Goal: Information Seeking & Learning: Learn about a topic

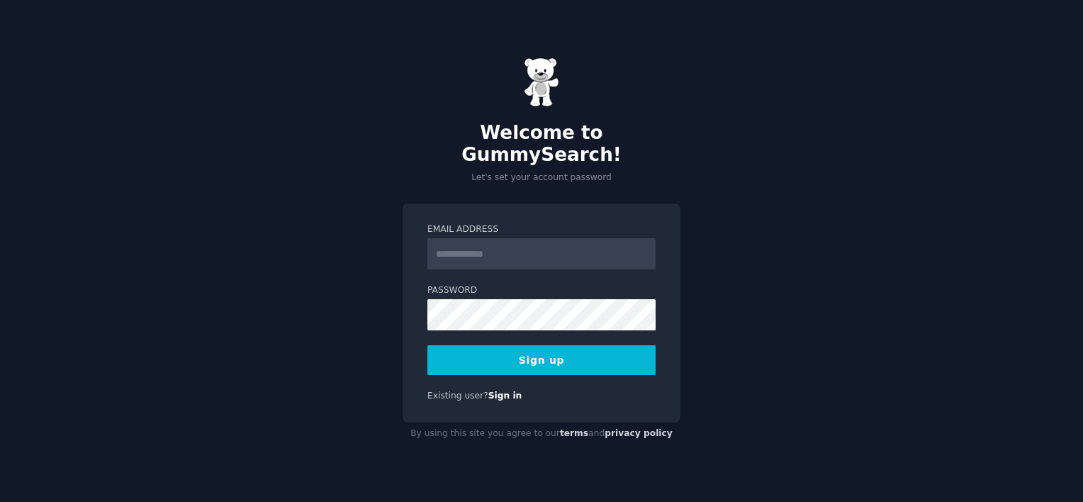
click at [500, 247] on input "Email Address" at bounding box center [541, 253] width 228 height 31
type input "**********"
click at [543, 345] on button "Sign up" at bounding box center [541, 360] width 228 height 30
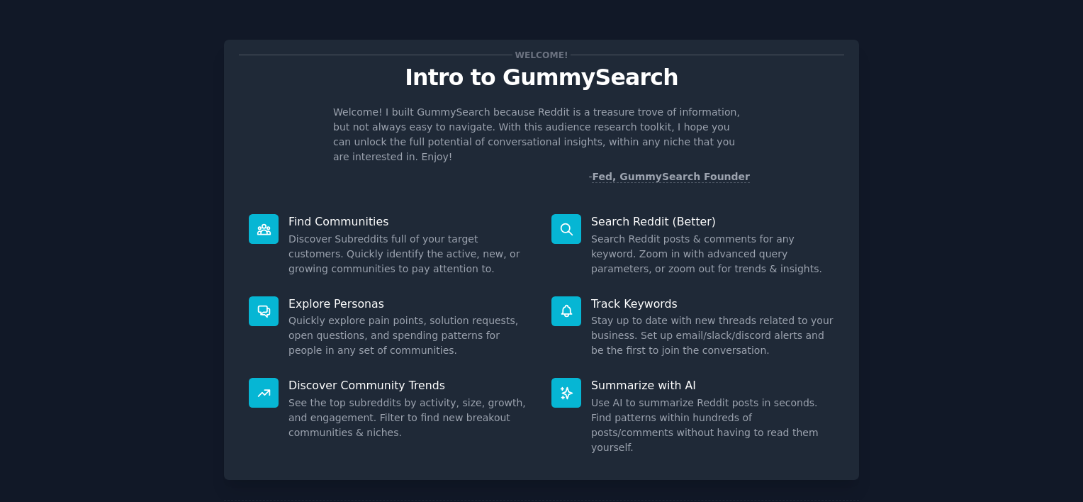
scroll to position [52, 0]
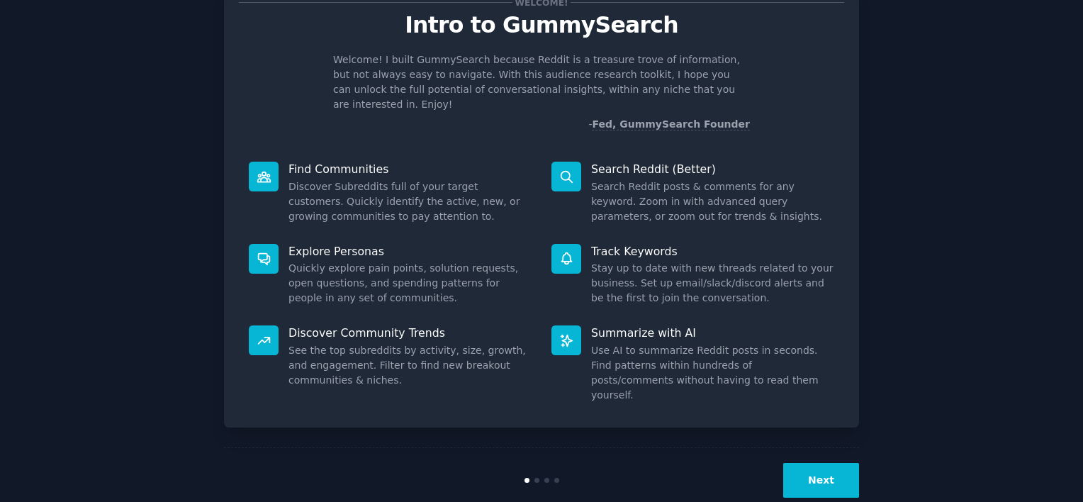
click at [814, 463] on button "Next" at bounding box center [821, 480] width 76 height 35
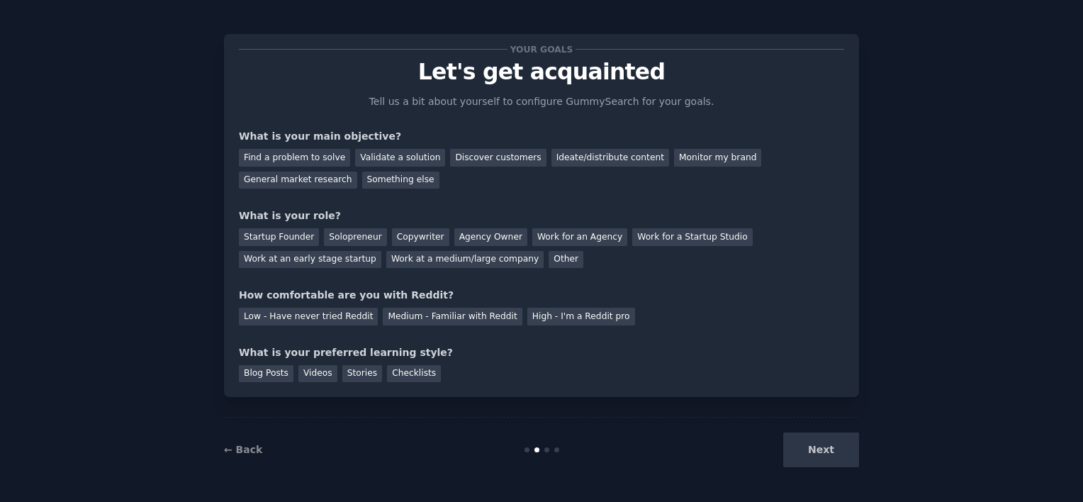
click at [814, 453] on div "Next" at bounding box center [753, 449] width 212 height 35
click at [278, 241] on div "Startup Founder" at bounding box center [279, 237] width 80 height 18
click at [312, 159] on div "Find a problem to solve" at bounding box center [294, 158] width 111 height 18
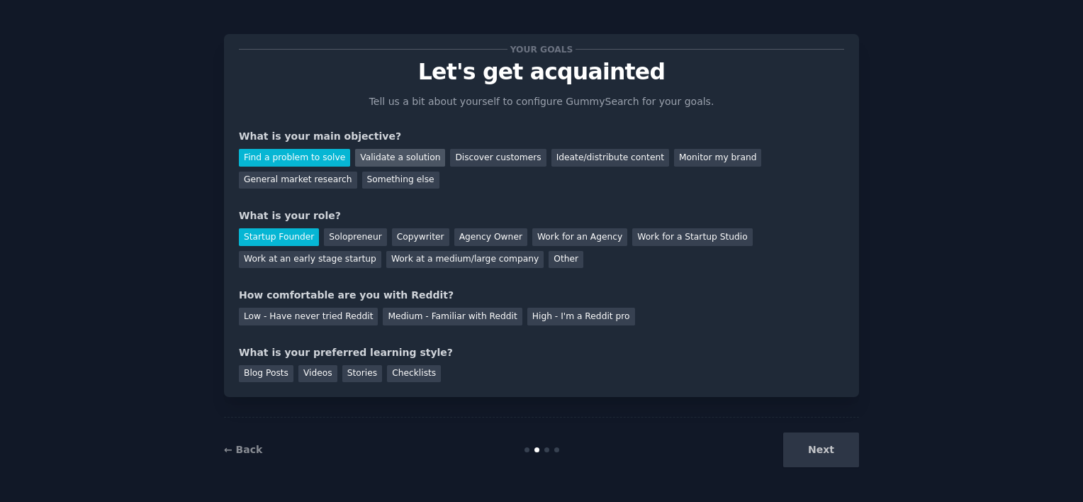
click at [411, 162] on div "Validate a solution" at bounding box center [400, 158] width 90 height 18
click at [322, 155] on div "Find a problem to solve" at bounding box center [294, 158] width 111 height 18
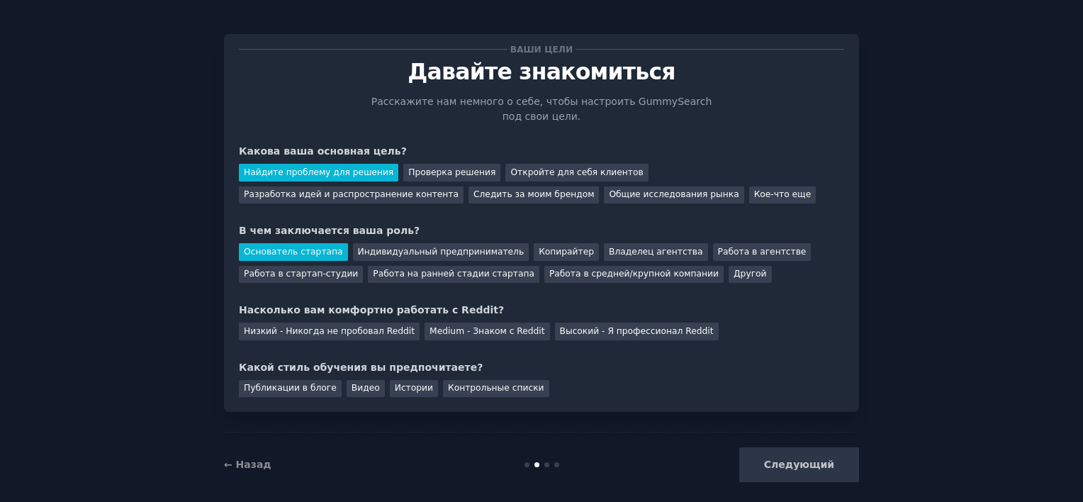
scroll to position [20, 0]
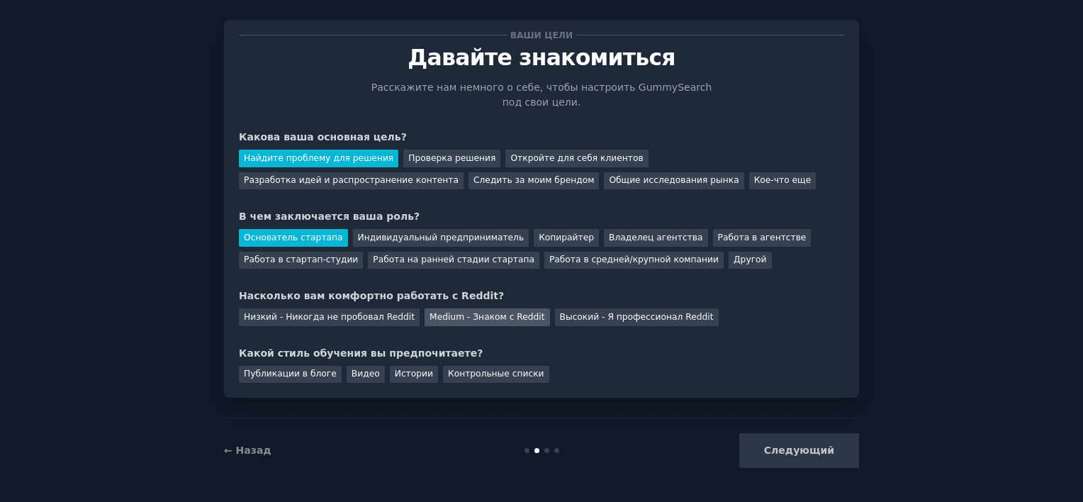
click at [437, 322] on div "Medium - Знаком с Reddit" at bounding box center [486, 317] width 125 height 18
click at [283, 371] on div "Публикации в блоге" at bounding box center [290, 375] width 103 height 18
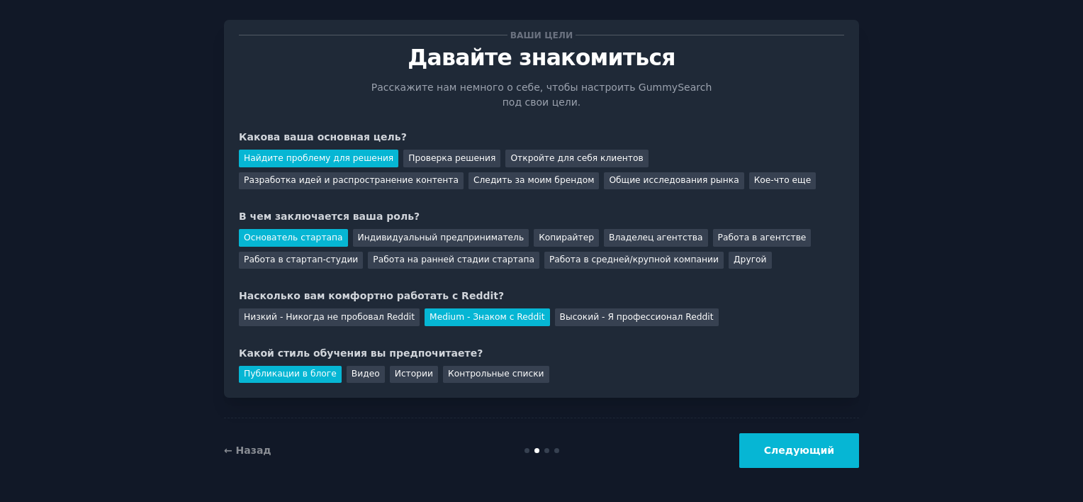
click at [808, 456] on button "Следующий" at bounding box center [799, 450] width 120 height 35
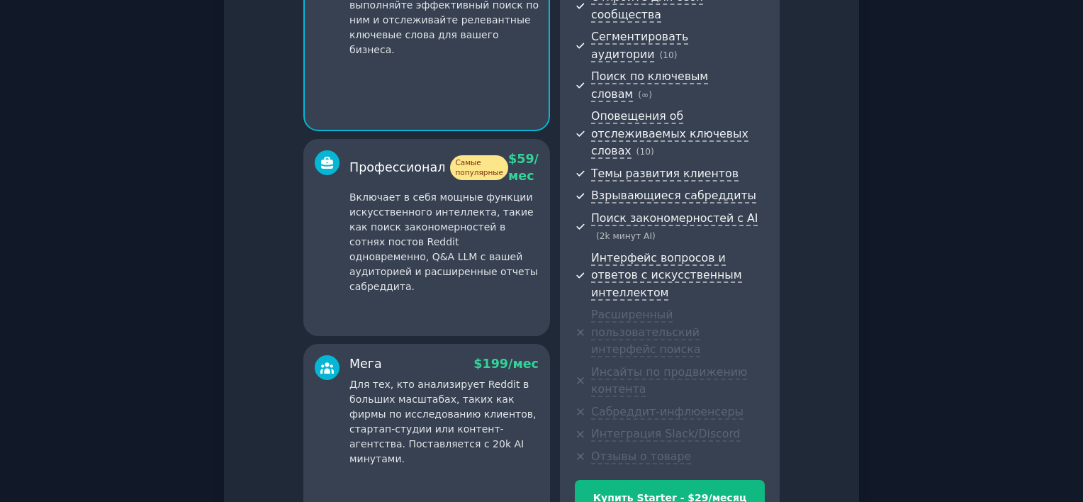
scroll to position [227, 0]
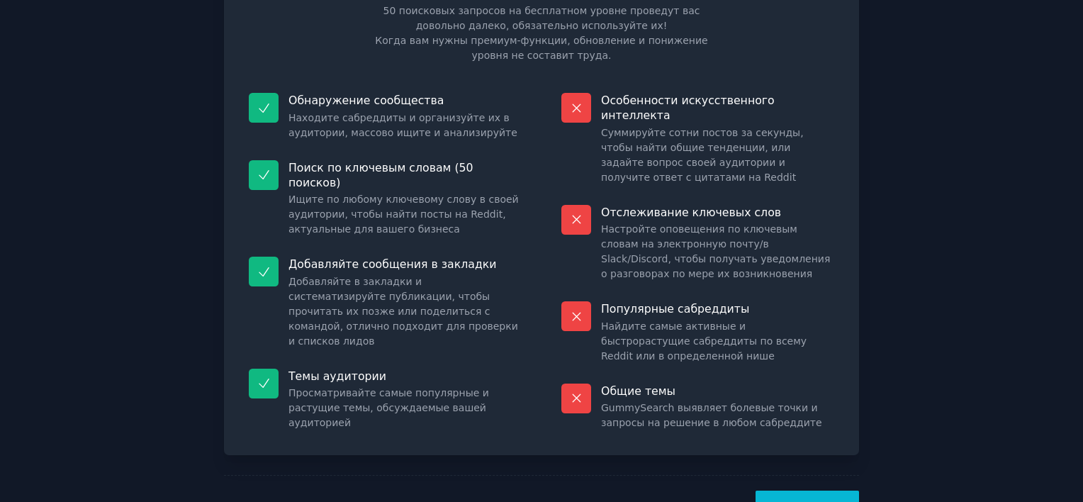
scroll to position [139, 0]
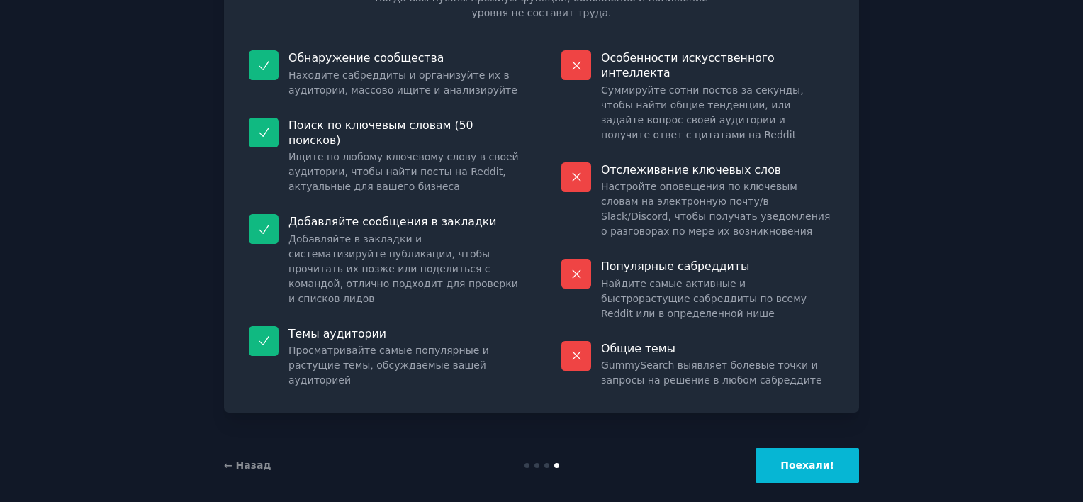
click at [796, 448] on button "Поехали!" at bounding box center [806, 465] width 103 height 35
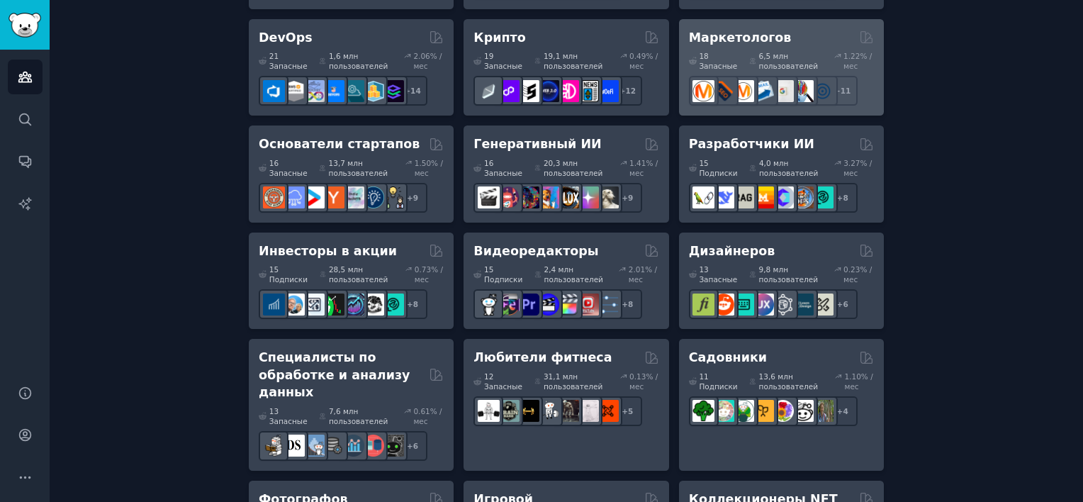
scroll to position [397, 0]
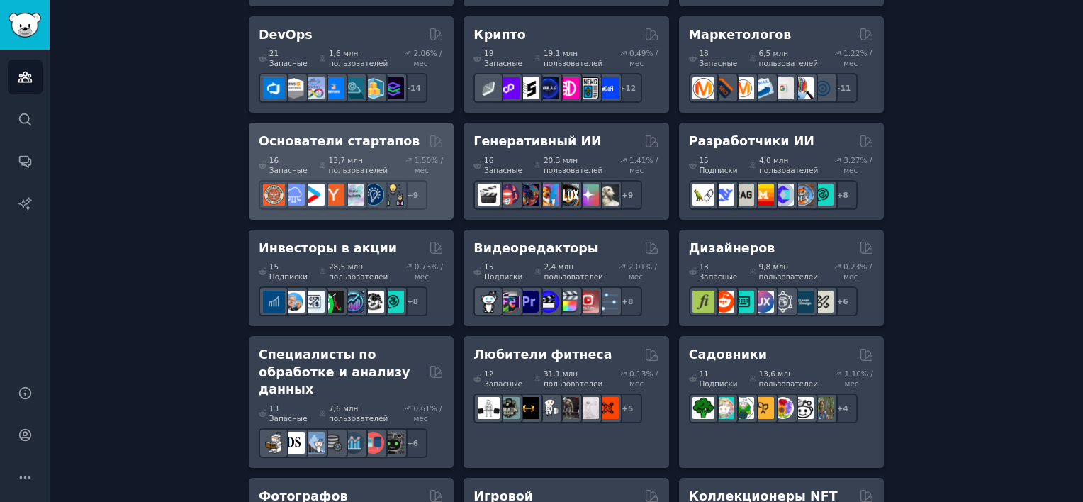
click at [300, 145] on h2 "Основатели стартапов" at bounding box center [339, 141] width 161 height 18
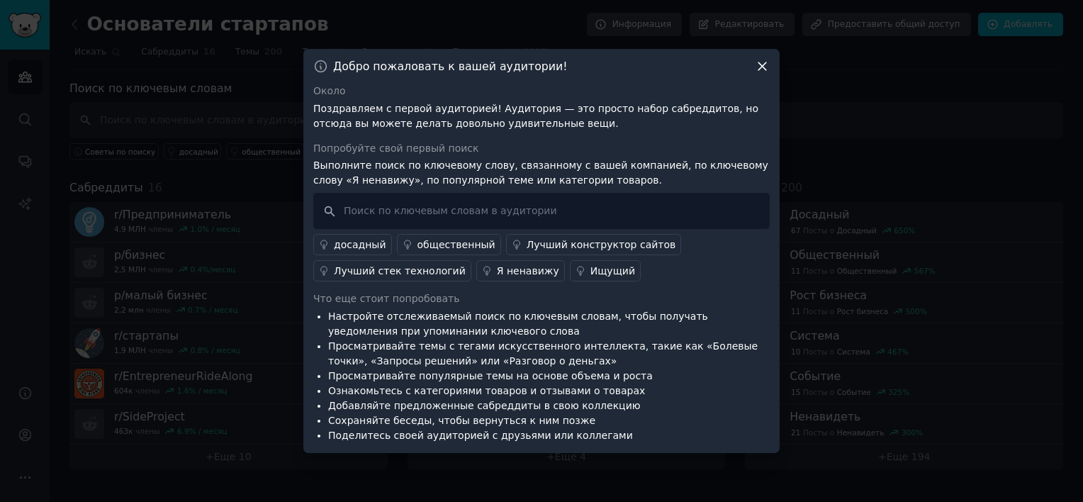
click at [764, 57] on div "Добро пожаловать к вашей аудитории! Около Поздравляем с первой аудиторией! Ауди…" at bounding box center [541, 251] width 476 height 404
click at [762, 67] on icon at bounding box center [762, 67] width 8 height 8
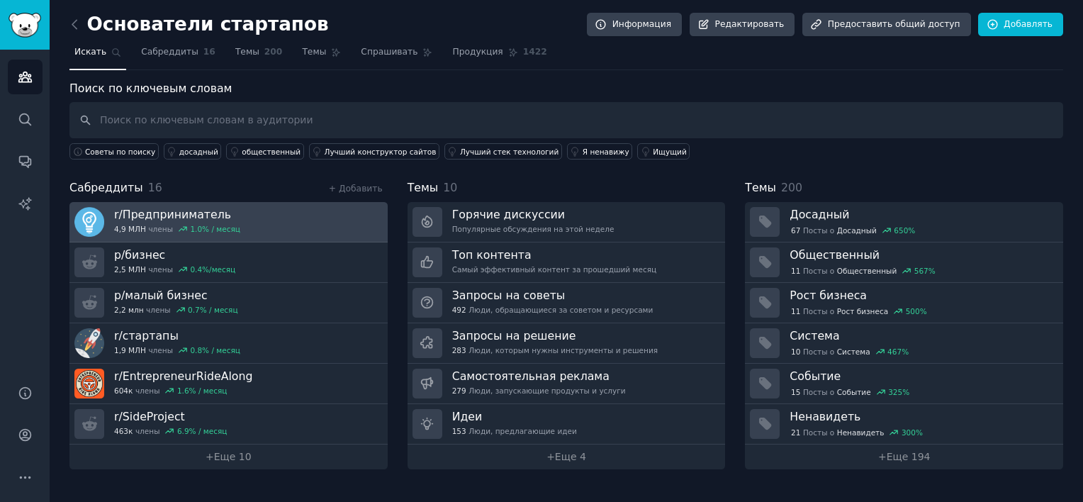
click at [290, 225] on link "r/Предприниматель 4,9 МЛН члены 1.0% / месяц" at bounding box center [228, 222] width 318 height 40
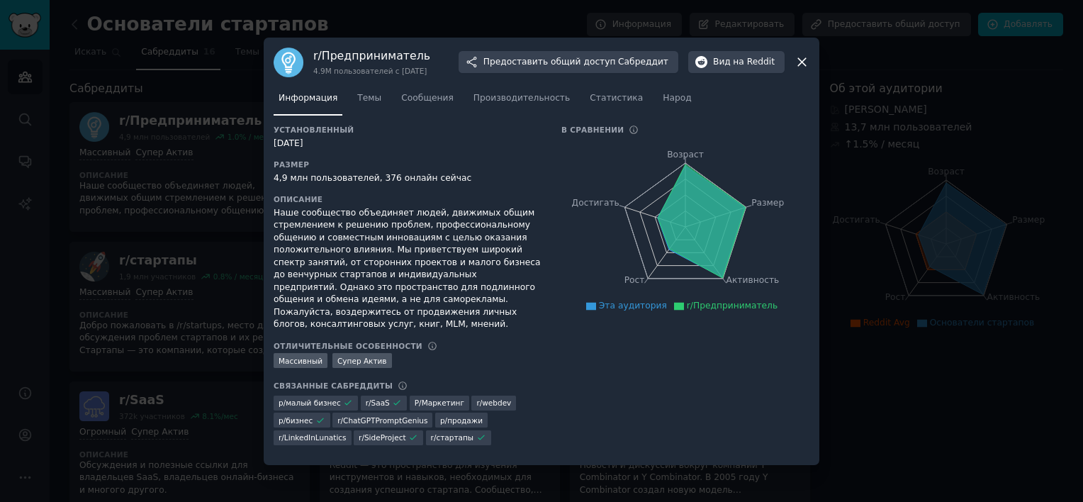
click at [801, 64] on icon at bounding box center [801, 62] width 15 height 15
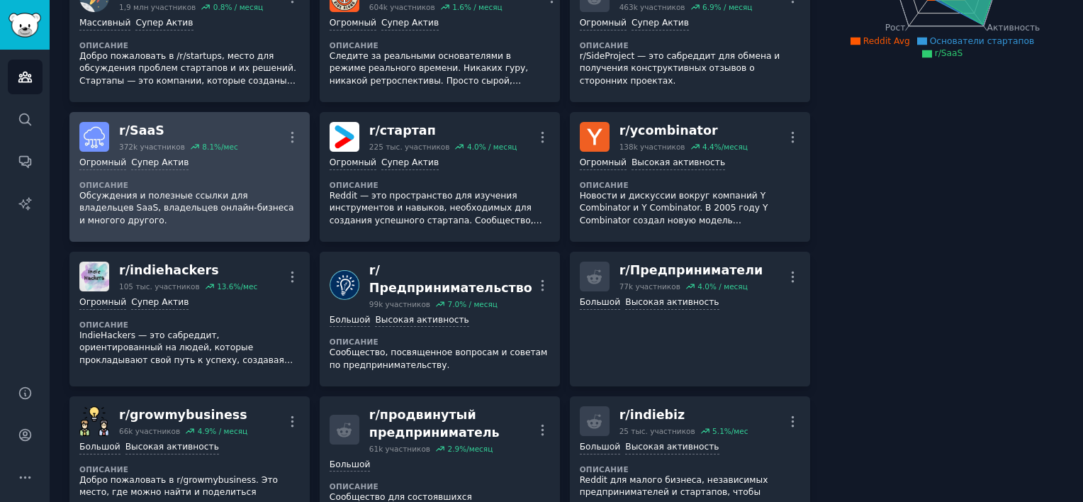
scroll to position [271, 0]
click at [197, 196] on p "Обсуждения и полезные ссылки для владельцев SaaS, владельцев онлайн-бизнеса и м…" at bounding box center [189, 207] width 220 height 38
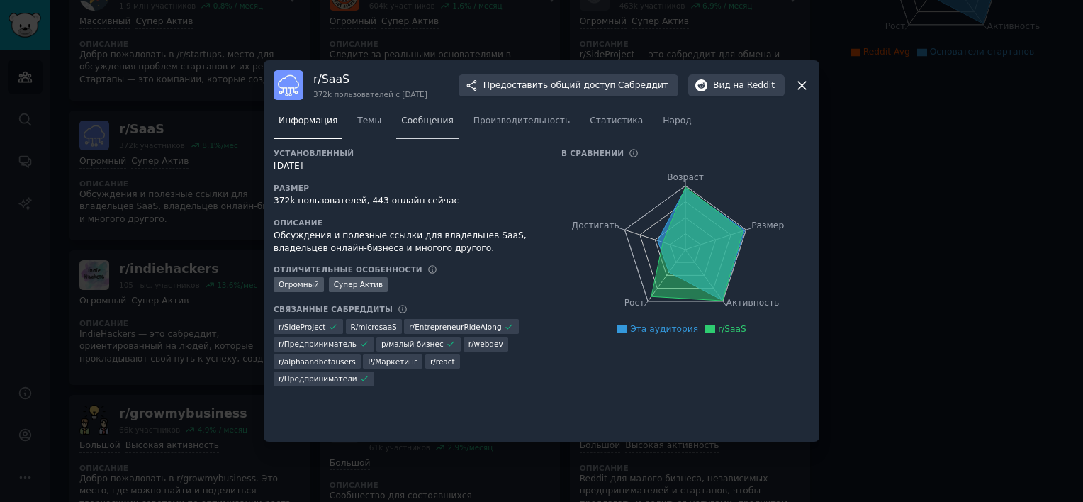
click at [411, 130] on link "Сообщения" at bounding box center [427, 124] width 62 height 29
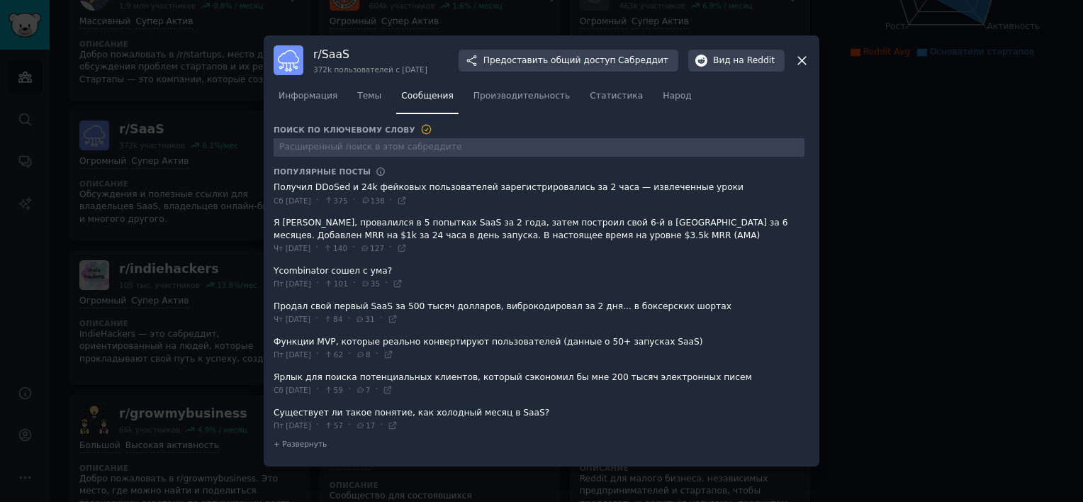
click at [594, 230] on span at bounding box center [538, 235] width 531 height 47
drag, startPoint x: 594, startPoint y: 230, endPoint x: 476, endPoint y: 230, distance: 117.6
click at [476, 230] on span at bounding box center [538, 235] width 531 height 47
click at [320, 309] on span at bounding box center [538, 312] width 531 height 35
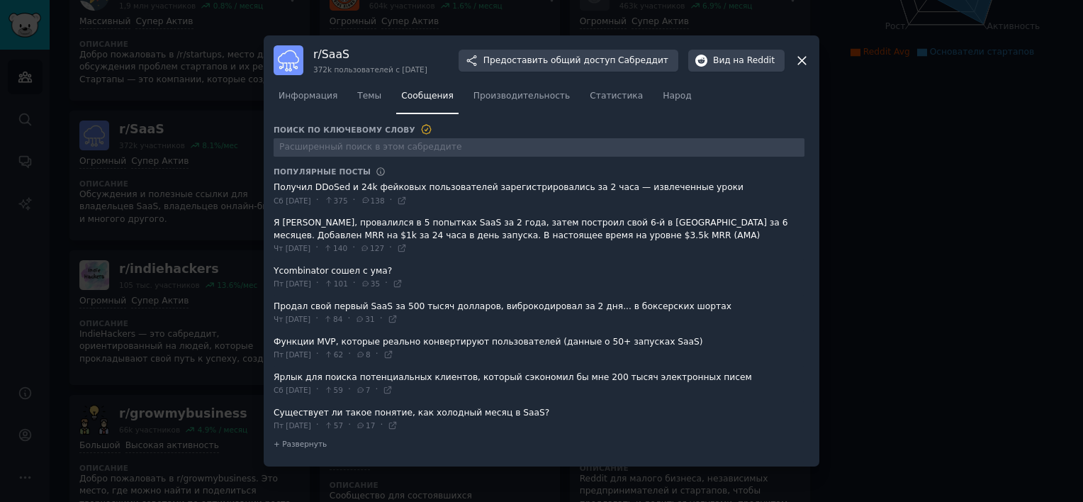
click at [320, 309] on span at bounding box center [538, 312] width 531 height 35
click at [802, 57] on icon at bounding box center [801, 60] width 15 height 15
